Goal: Navigation & Orientation: Find specific page/section

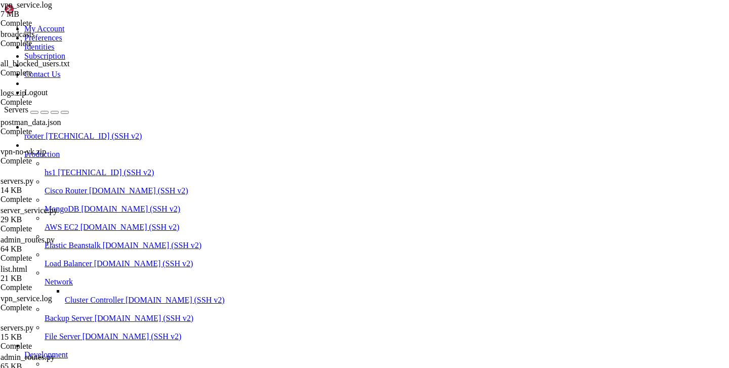
scroll to position [162, 0]
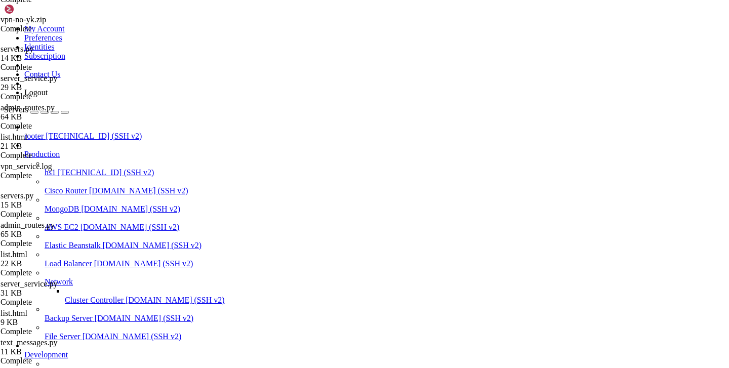
scroll to position [57, 0]
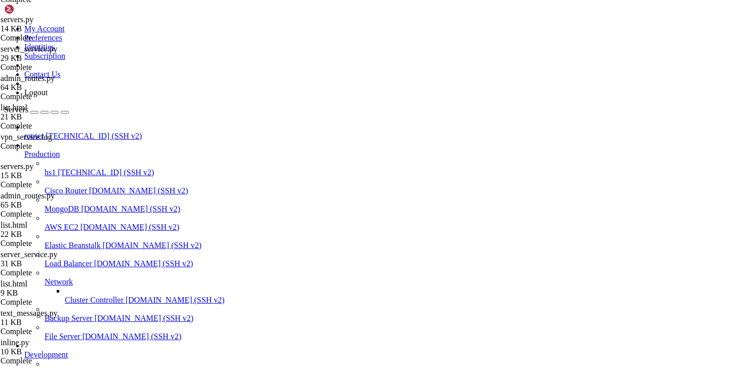
scroll to position [221, 0]
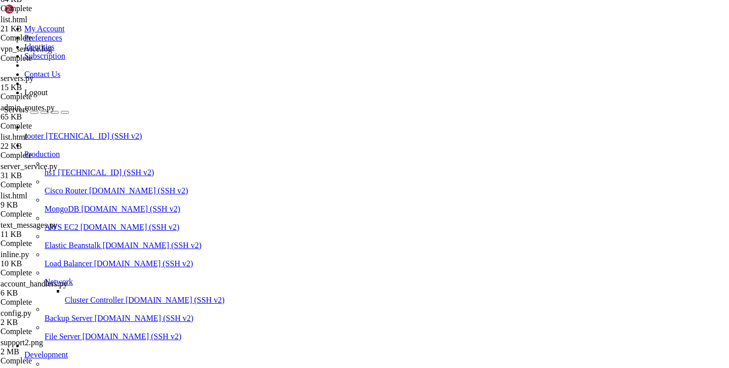
scroll to position [0, 0]
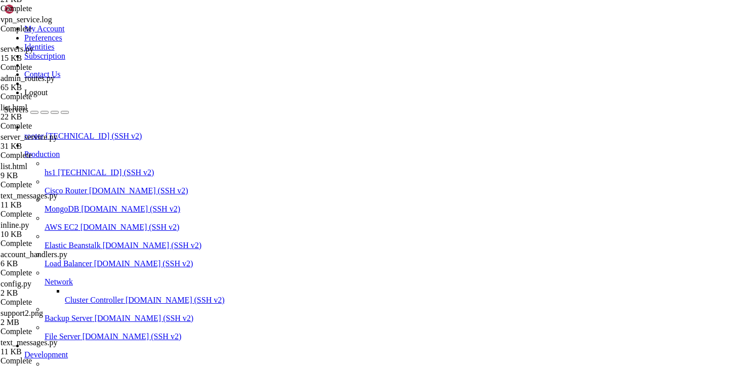
type input "/var/service/batya_vpn_bot"
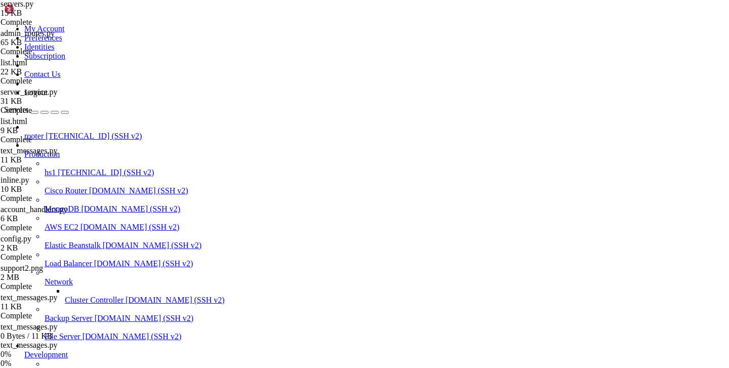
scroll to position [368, 0]
